Goal: Task Accomplishment & Management: Use online tool/utility

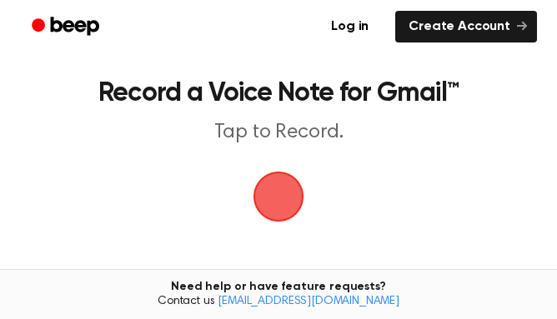
click at [264, 195] on span "button" at bounding box center [278, 196] width 47 height 47
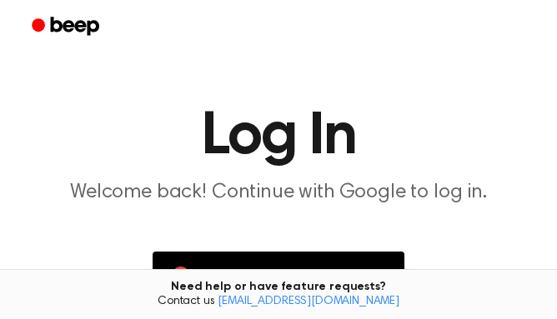
scroll to position [75, 0]
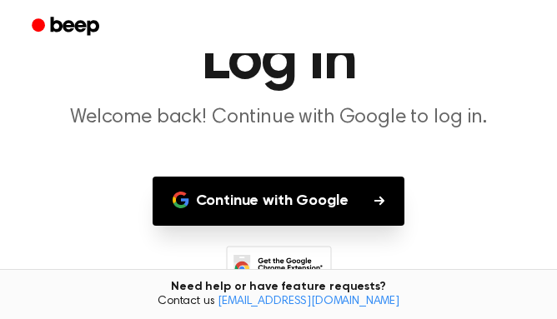
click at [295, 193] on button "Continue with Google" at bounding box center [279, 201] width 253 height 49
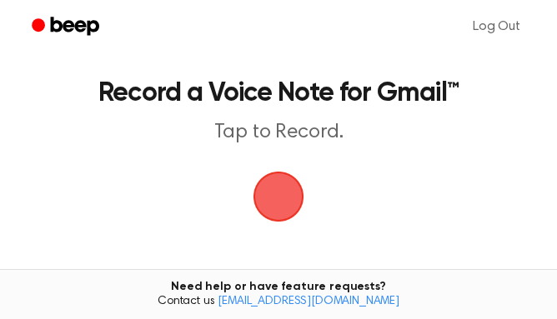
click at [274, 182] on span "button" at bounding box center [279, 197] width 54 height 54
click at [303, 181] on span "button" at bounding box center [278, 196] width 64 height 64
click at [270, 177] on span "button" at bounding box center [278, 196] width 47 height 47
click at [270, 207] on span "button" at bounding box center [278, 196] width 47 height 47
click at [264, 211] on span "button" at bounding box center [278, 196] width 57 height 57
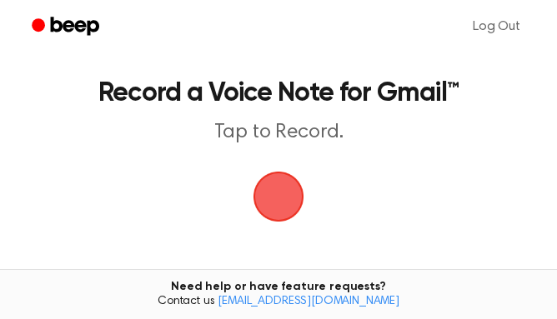
click at [289, 208] on span "button" at bounding box center [278, 197] width 51 height 51
click at [279, 199] on span "button" at bounding box center [278, 196] width 47 height 47
click at [273, 190] on span "button" at bounding box center [278, 196] width 57 height 57
click at [493, 26] on link "Log Out" at bounding box center [496, 27] width 81 height 40
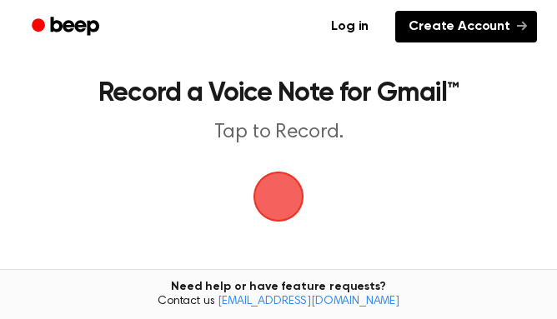
click at [478, 26] on link "Create Account" at bounding box center [466, 27] width 142 height 32
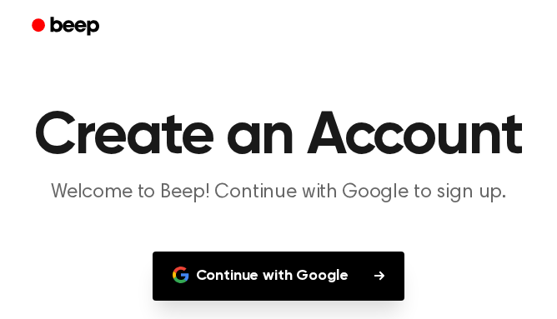
click at [301, 296] on button "Continue with Google" at bounding box center [279, 276] width 253 height 49
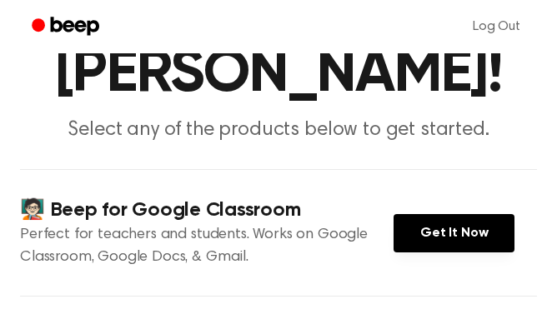
scroll to position [121, 0]
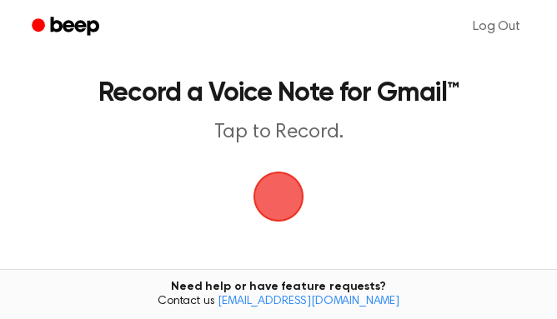
click at [285, 184] on span "button" at bounding box center [278, 197] width 80 height 80
